Goal: Task Accomplishment & Management: Use online tool/utility

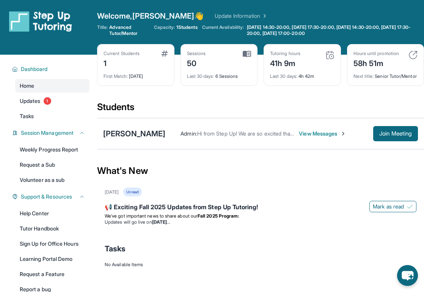
click at [183, 27] on span "1 Students" at bounding box center [187, 27] width 21 height 6
click at [167, 112] on div "Students" at bounding box center [260, 109] width 327 height 17
click at [32, 98] on span "Updates" at bounding box center [30, 101] width 21 height 8
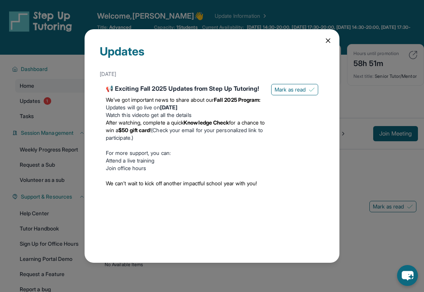
click at [32, 82] on div "Updates [DATE] 📢 Exciting Fall 2025 Updates from Step Up Tutoring! We’ve got im…" at bounding box center [212, 146] width 424 height 292
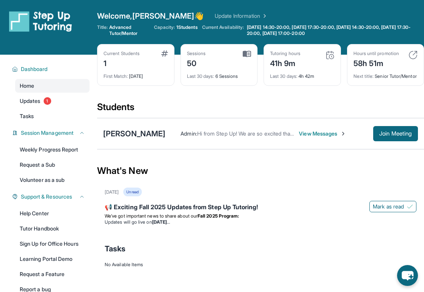
click at [304, 137] on span "View Messages" at bounding box center [322, 134] width 47 height 8
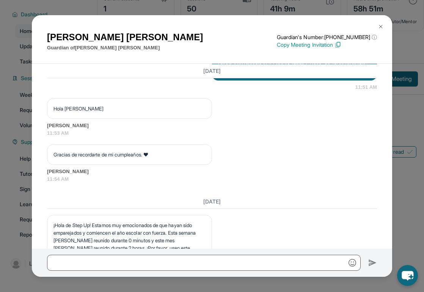
scroll to position [6426, 0]
click at [406, 104] on div "[PERSON_NAME] Guardian of [PERSON_NAME] Guardian's Number: [PHONE_NUMBER] ⓘ Thi…" at bounding box center [212, 146] width 424 height 292
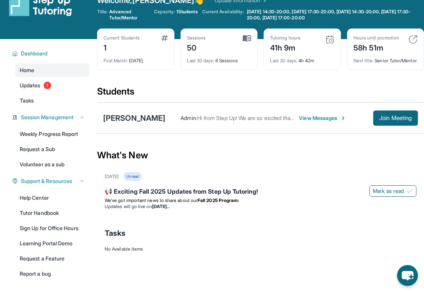
scroll to position [0, 0]
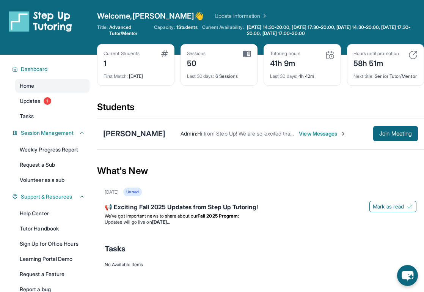
click at [272, 107] on div "Students" at bounding box center [260, 109] width 327 height 17
click at [259, 109] on div "Students" at bounding box center [260, 109] width 327 height 17
click at [231, 109] on div "Students" at bounding box center [260, 109] width 327 height 17
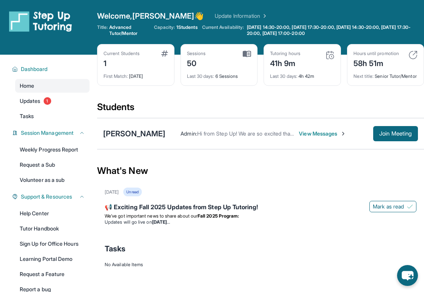
click at [110, 115] on div "Students" at bounding box center [260, 109] width 327 height 17
click at [330, 56] on img at bounding box center [330, 54] width 9 height 9
click at [278, 57] on div "41h 9m" at bounding box center [285, 63] width 30 height 12
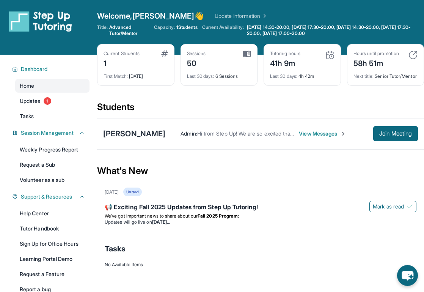
click at [289, 76] on span "Last 30 days :" at bounding box center [283, 76] width 27 height 6
click at [214, 111] on div "Students" at bounding box center [260, 109] width 327 height 17
click at [391, 136] on span "Join Meeting" at bounding box center [396, 133] width 33 height 5
